Goal: Navigation & Orientation: Find specific page/section

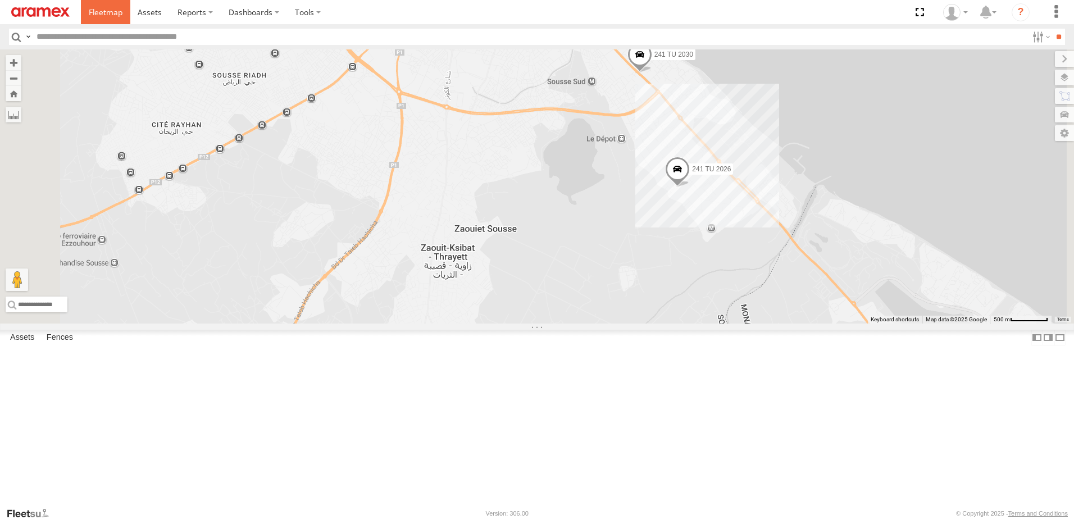
click at [99, 11] on span at bounding box center [106, 12] width 34 height 11
